Goal: Check status

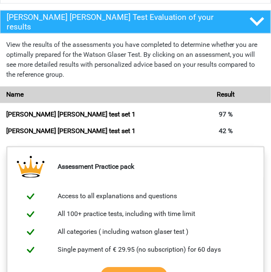
scroll to position [647, 0]
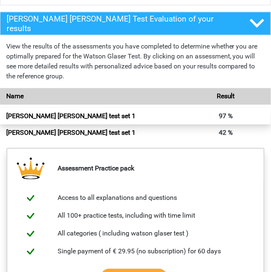
click at [136, 120] on link "Watson glaser test set 1" at bounding box center [70, 116] width 129 height 8
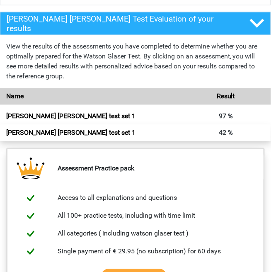
click at [136, 131] on link "Watson glaser test set 1" at bounding box center [70, 133] width 129 height 8
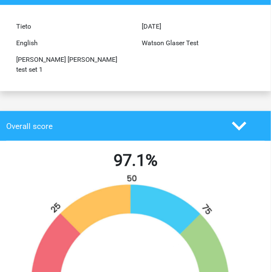
scroll to position [73, 0]
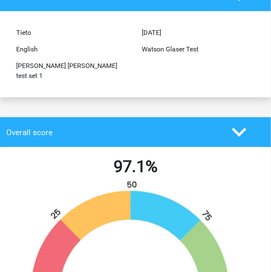
click at [244, 125] on icon at bounding box center [239, 132] width 15 height 15
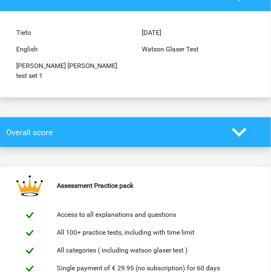
click at [242, 125] on icon at bounding box center [239, 132] width 15 height 15
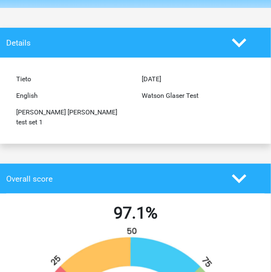
scroll to position [0, 0]
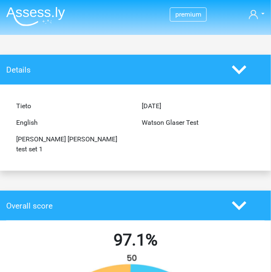
click at [245, 70] on icon at bounding box center [239, 70] width 15 height 15
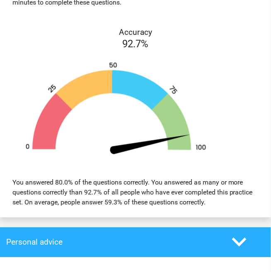
scroll to position [1101, 0]
